Goal: Find specific page/section: Find specific page/section

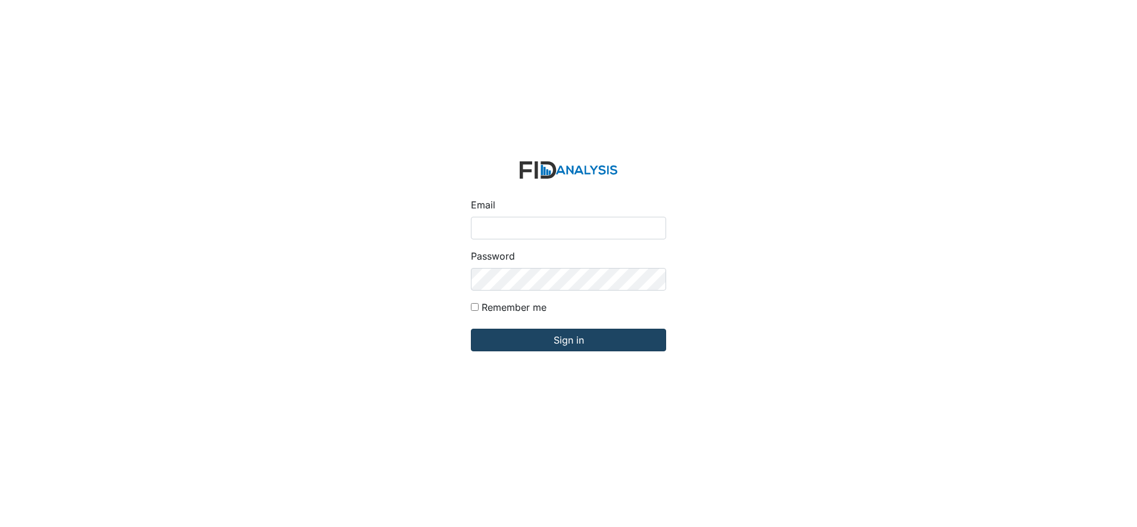
type input "[EMAIL_ADDRESS][DOMAIN_NAME]"
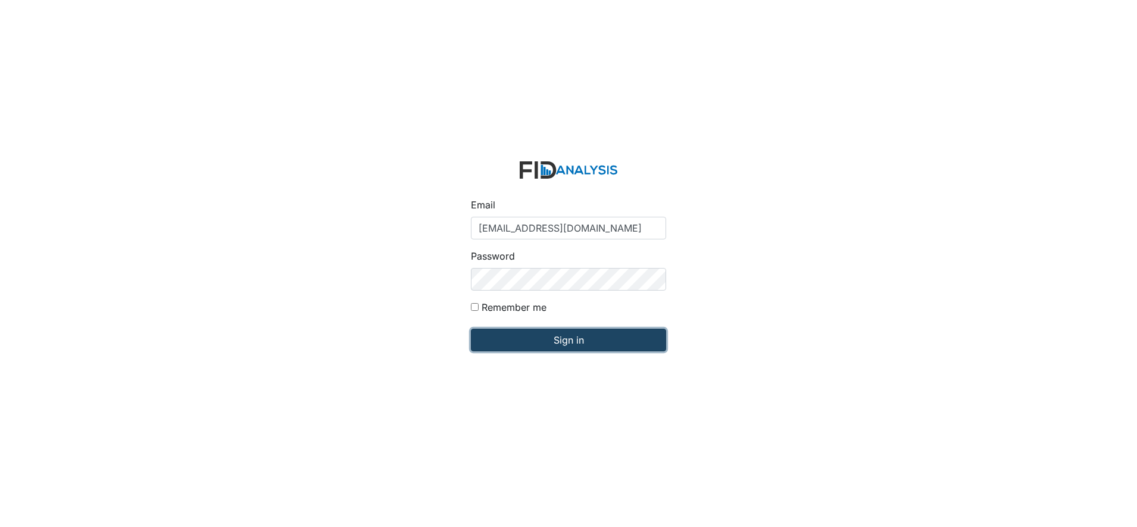
click at [584, 340] on input "Sign in" at bounding box center [568, 339] width 195 height 23
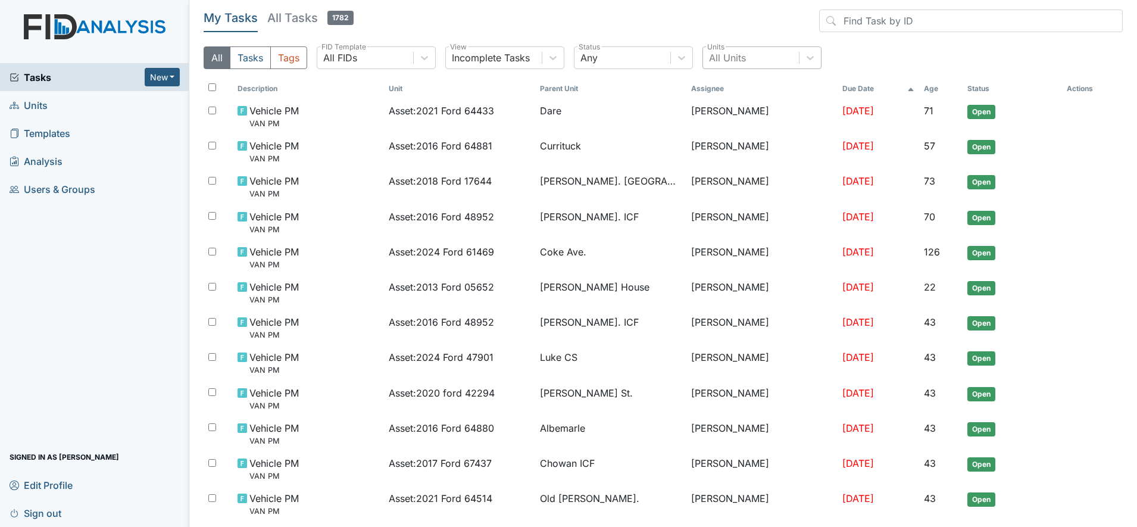
click at [732, 57] on div "All Units" at bounding box center [727, 58] width 37 height 14
type input "ede"
click at [740, 88] on div "Edenton DP" at bounding box center [761, 88] width 119 height 24
